Goal: Information Seeking & Learning: Learn about a topic

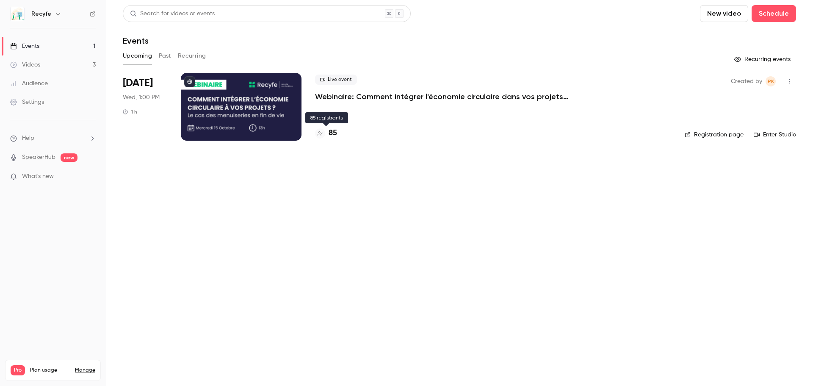
click at [334, 135] on h4 "85" at bounding box center [332, 132] width 8 height 11
click at [333, 135] on h4 "85" at bounding box center [332, 132] width 8 height 11
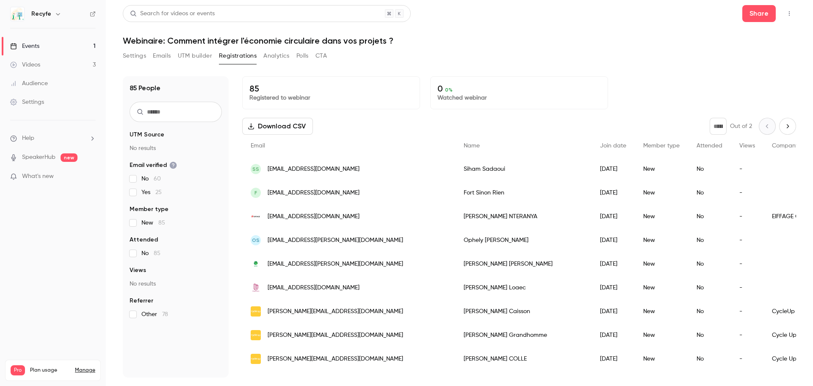
click at [301, 127] on button "Download CSV" at bounding box center [277, 126] width 71 height 17
click at [585, 83] on div "0 0 % Watched webinar" at bounding box center [519, 92] width 178 height 33
click at [55, 68] on link "Videos 3" at bounding box center [53, 64] width 106 height 19
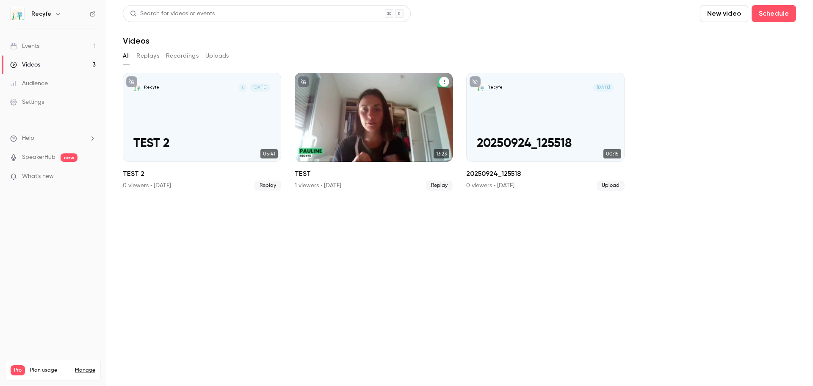
click at [383, 174] on h2 "TEST" at bounding box center [374, 173] width 158 height 10
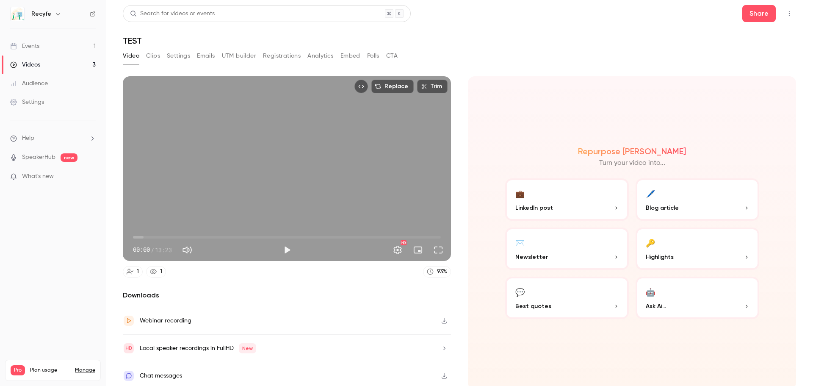
click at [786, 15] on icon "Top Bar Actions" at bounding box center [789, 14] width 7 height 6
click at [563, 33] on div at bounding box center [406, 193] width 813 height 386
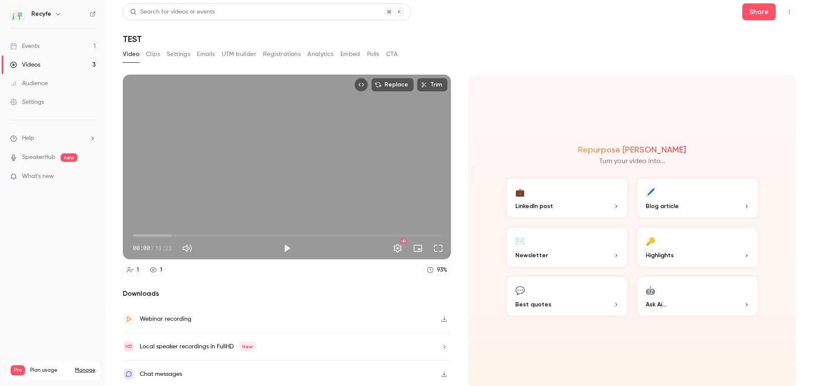
click at [441, 345] on icon "button" at bounding box center [444, 346] width 7 height 6
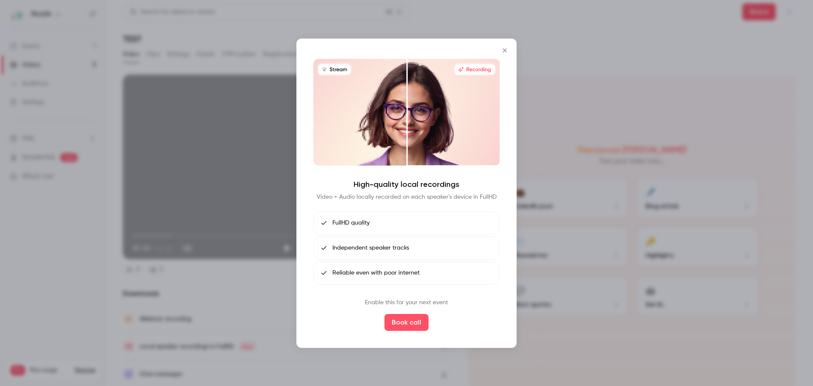
click at [505, 50] on icon "Close" at bounding box center [504, 50] width 4 height 4
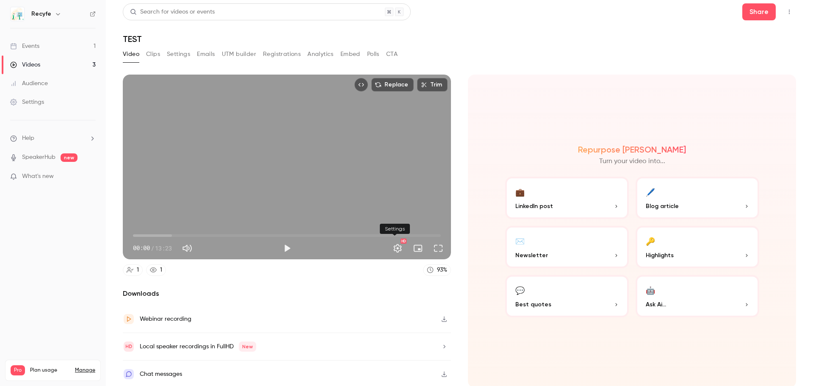
scroll to position [0, 0]
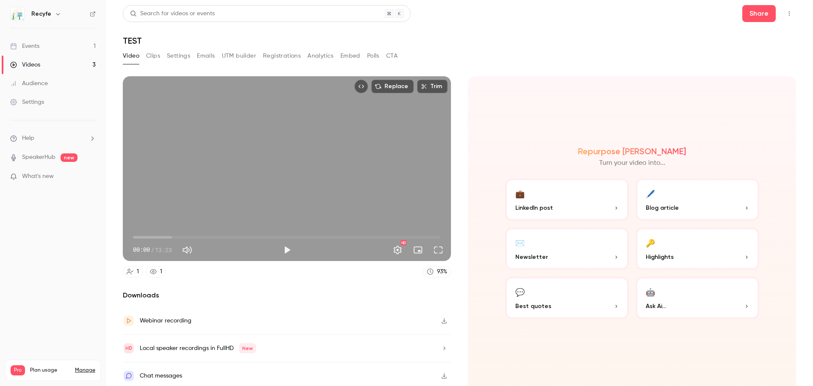
click at [39, 157] on link "SpeakerHub" at bounding box center [38, 157] width 33 height 9
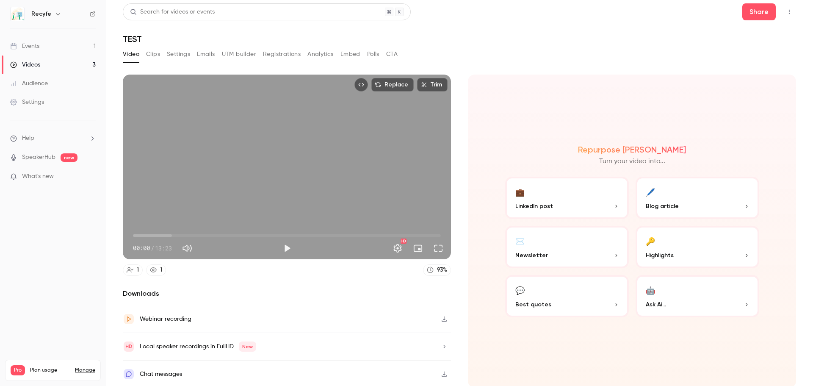
click at [299, 347] on div "Local speaker recordings in FullHD New" at bounding box center [287, 347] width 328 height 28
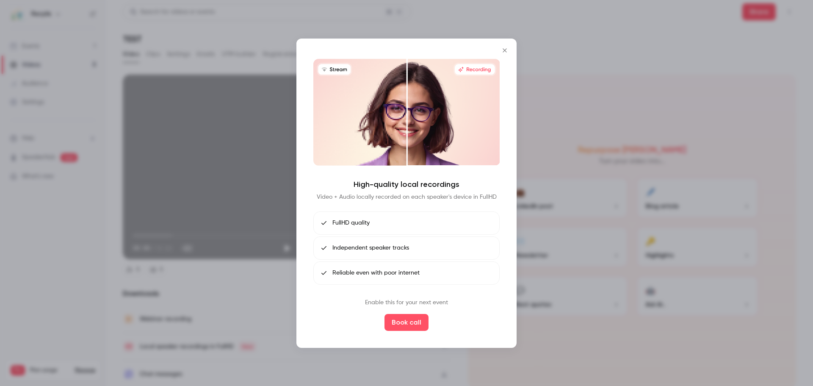
click at [505, 47] on icon "Close" at bounding box center [504, 50] width 10 height 7
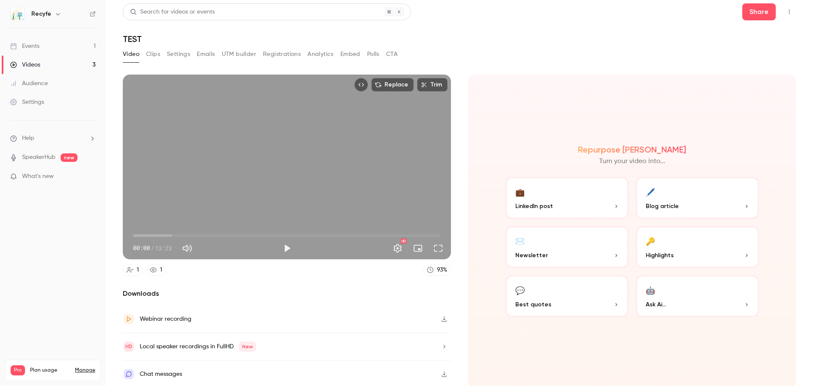
click at [52, 51] on link "Events 1" at bounding box center [53, 46] width 106 height 19
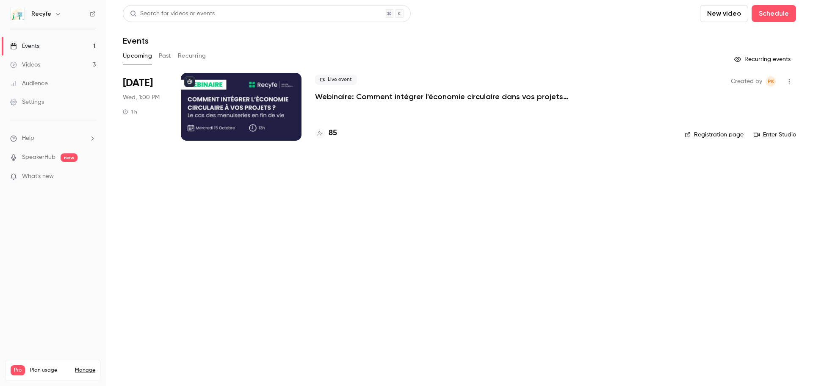
click at [787, 135] on link "Enter Studio" at bounding box center [774, 134] width 42 height 8
click at [331, 131] on h4 "86" at bounding box center [332, 132] width 8 height 11
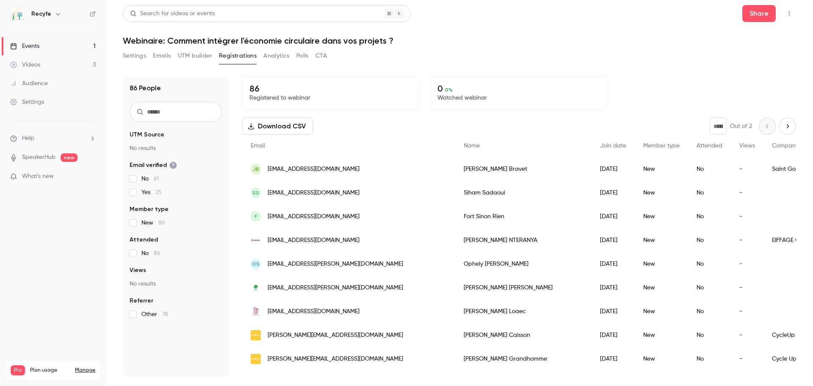
click at [783, 124] on icon "Next page" at bounding box center [787, 126] width 9 height 7
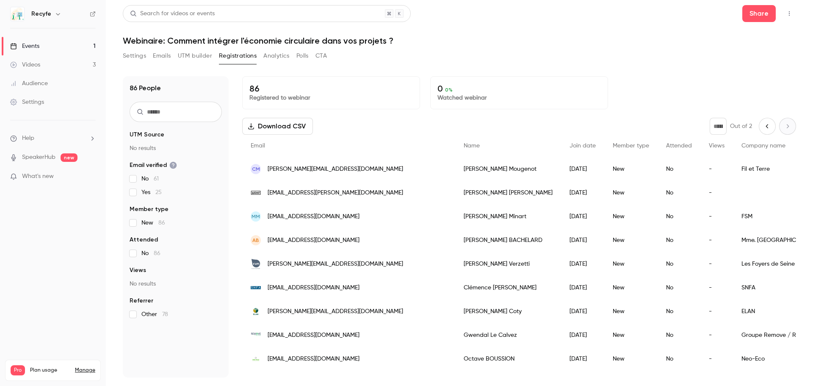
click at [766, 133] on button "Previous page" at bounding box center [766, 126] width 17 height 17
type input "*"
